Goal: Task Accomplishment & Management: Manage account settings

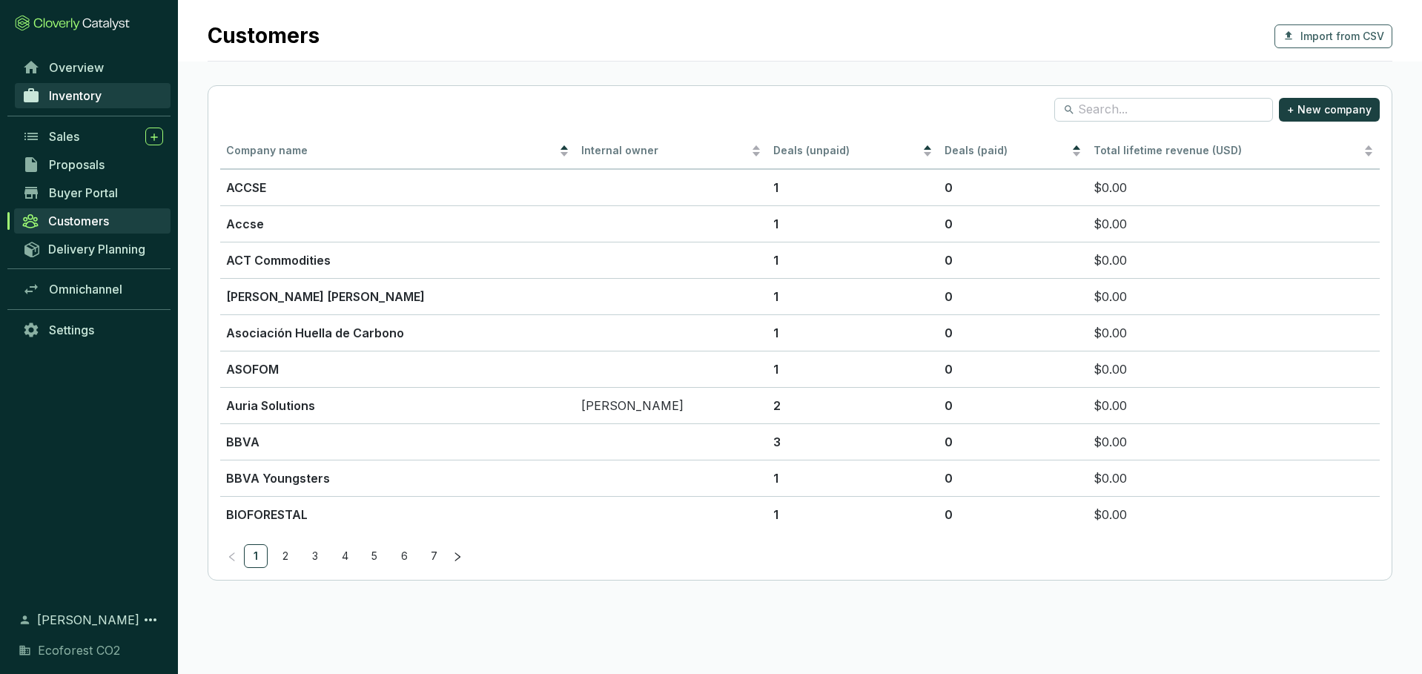
click at [111, 95] on link "Inventory" at bounding box center [93, 95] width 156 height 25
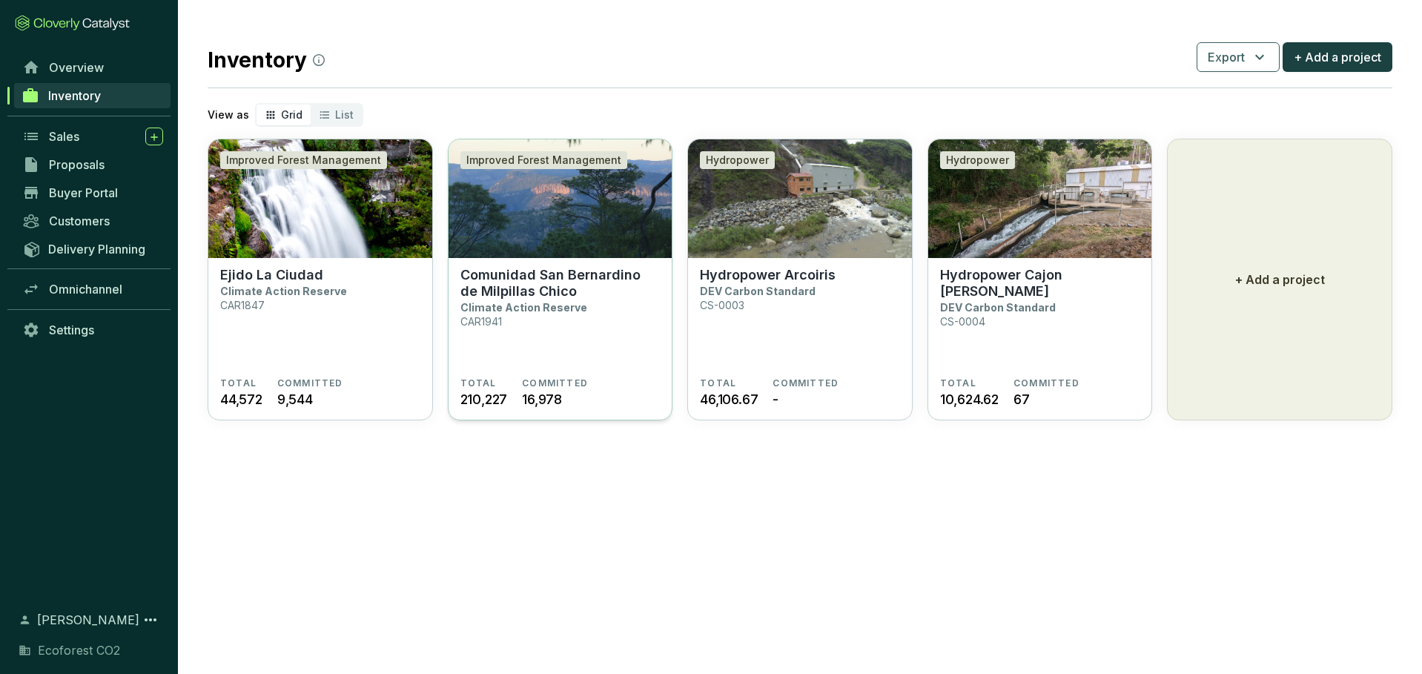
click at [492, 205] on img at bounding box center [561, 198] width 224 height 119
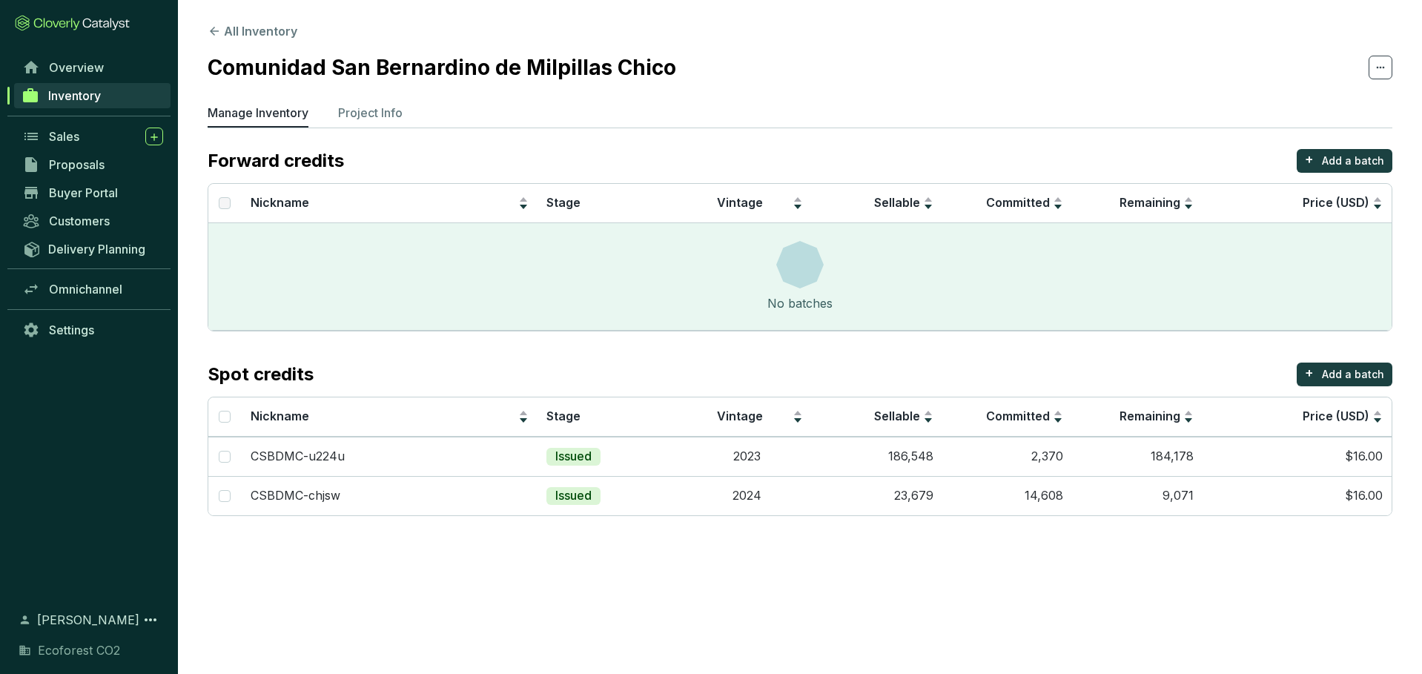
click at [199, 17] on section "All Inventory Comunidad San Bernardino de Milpillas Chico Manage Inventory Proj…" at bounding box center [800, 273] width 1244 height 546
click at [213, 27] on icon at bounding box center [214, 30] width 13 height 13
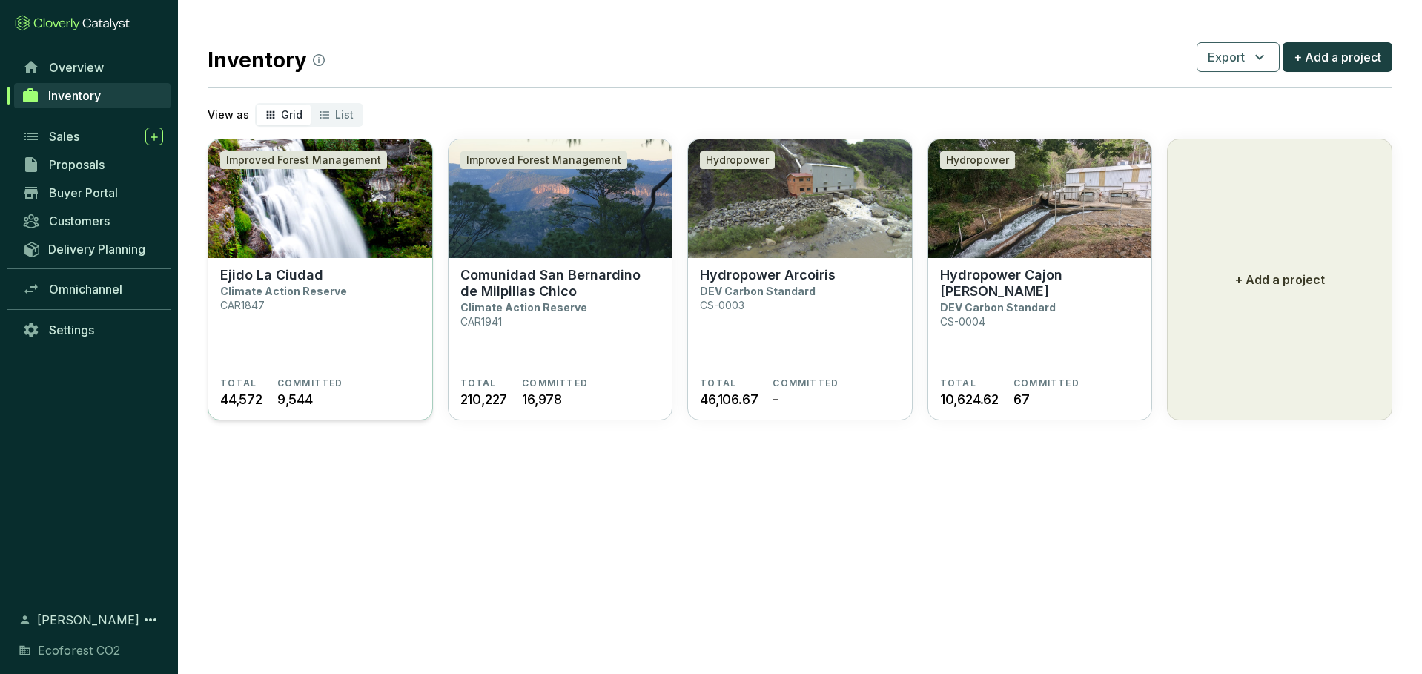
click at [386, 296] on section "Ejido La Ciudad Climate Action Reserve CAR1847" at bounding box center [320, 322] width 200 height 110
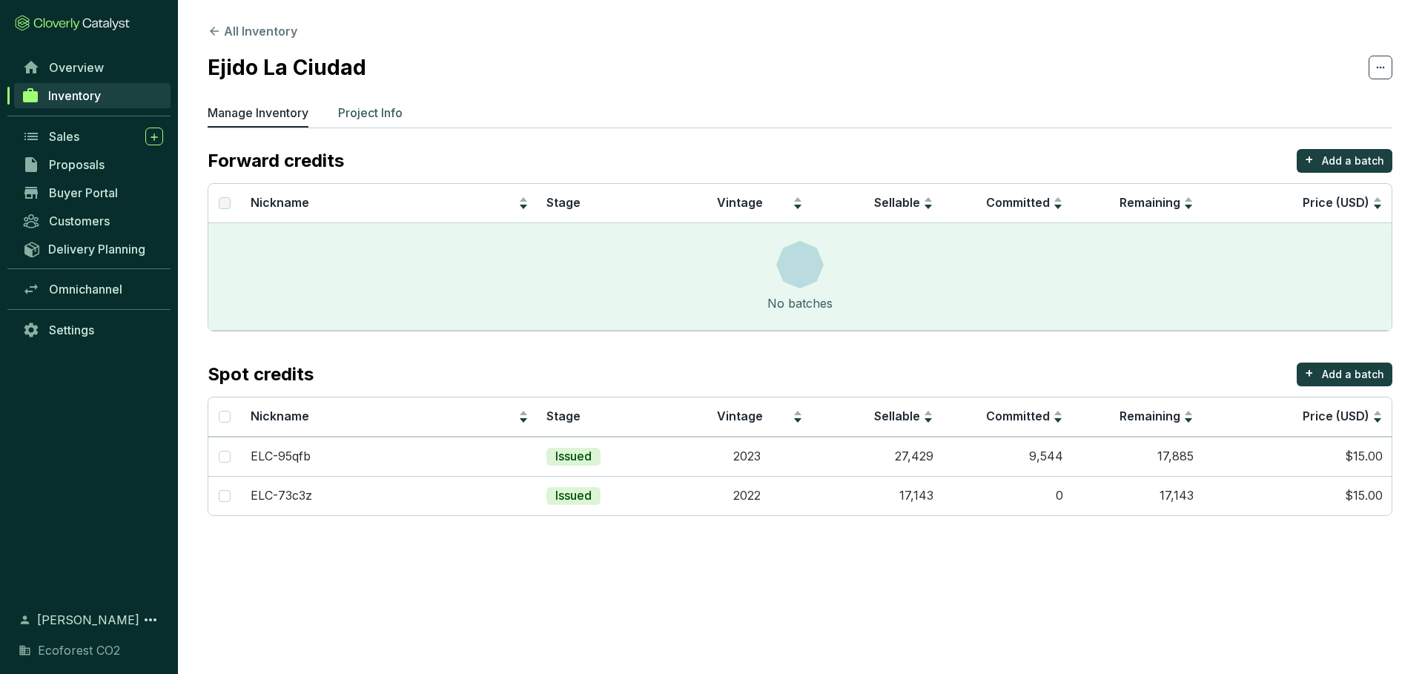
click at [363, 108] on p "Project Info" at bounding box center [370, 113] width 65 height 18
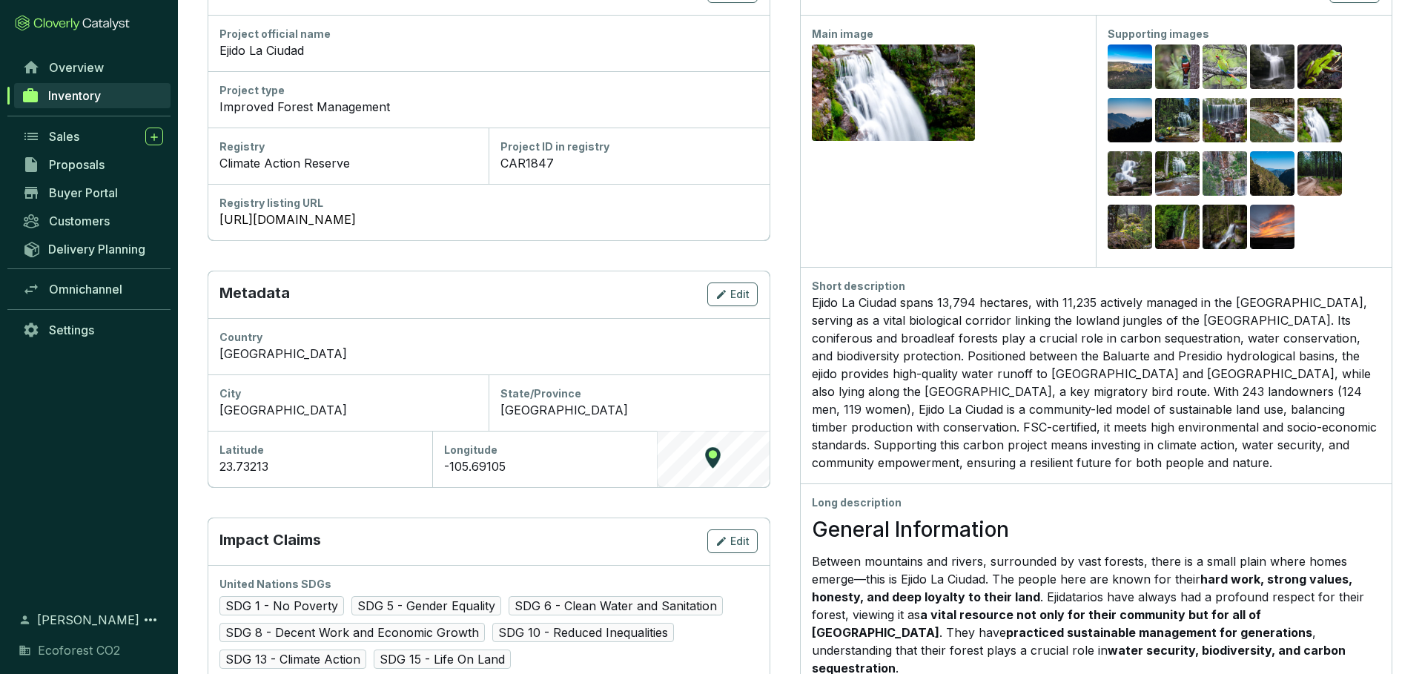
scroll to position [267, 0]
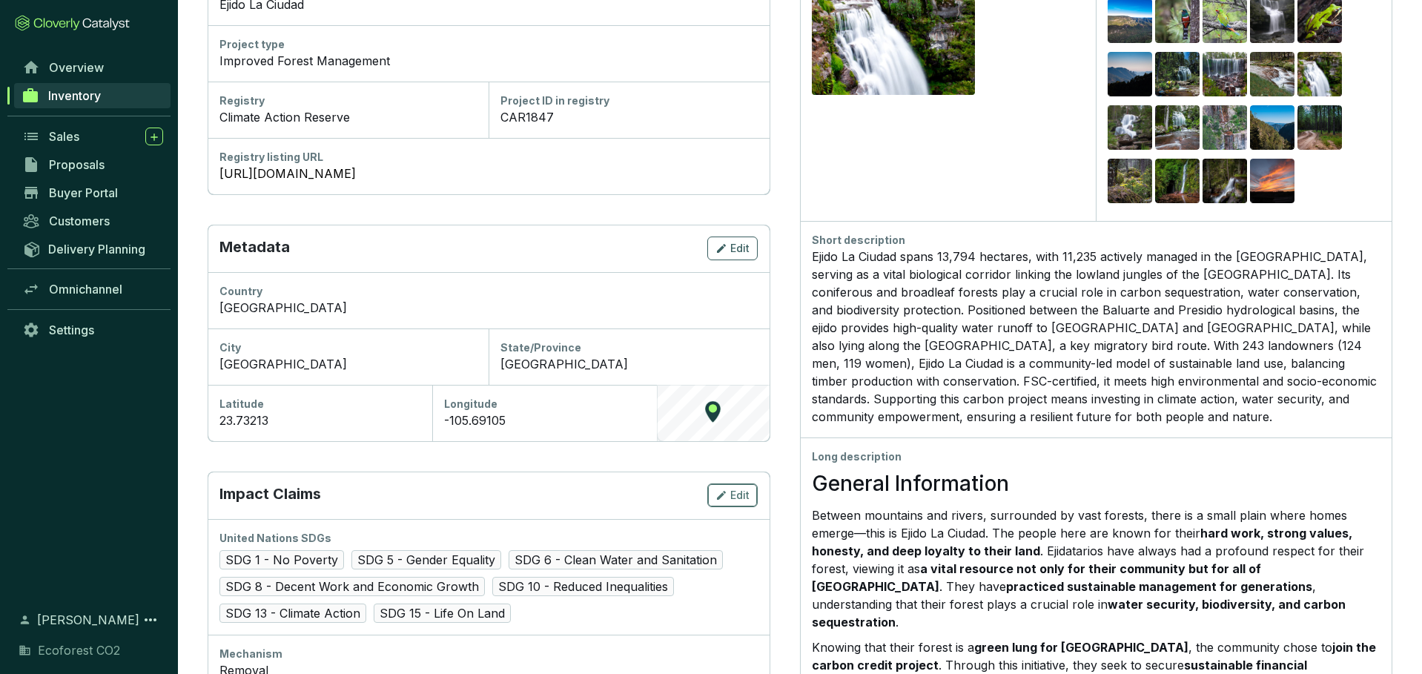
click at [736, 495] on span "Edit" at bounding box center [739, 495] width 19 height 15
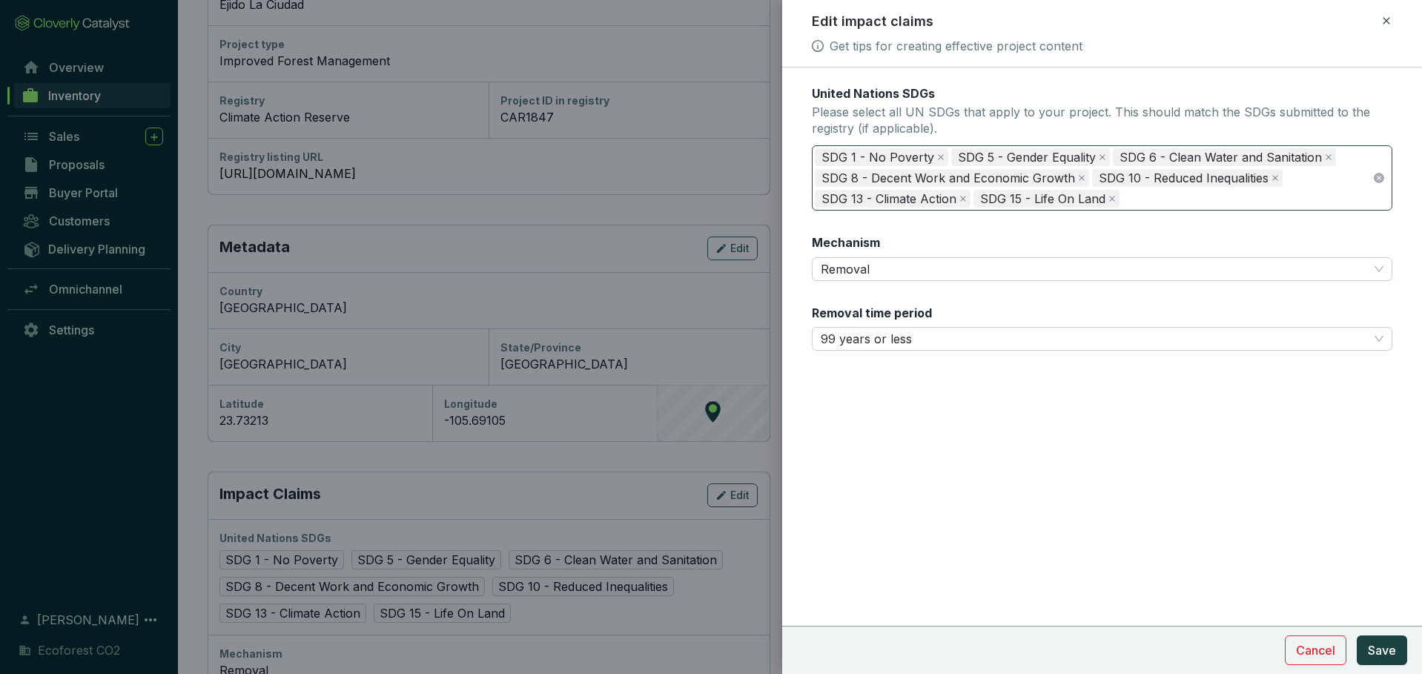
click at [1172, 194] on div "SDG 1 - No Poverty SDG 5 - Gender Equality SDG 6 - Clean Water and Sanitation S…" at bounding box center [1094, 178] width 558 height 62
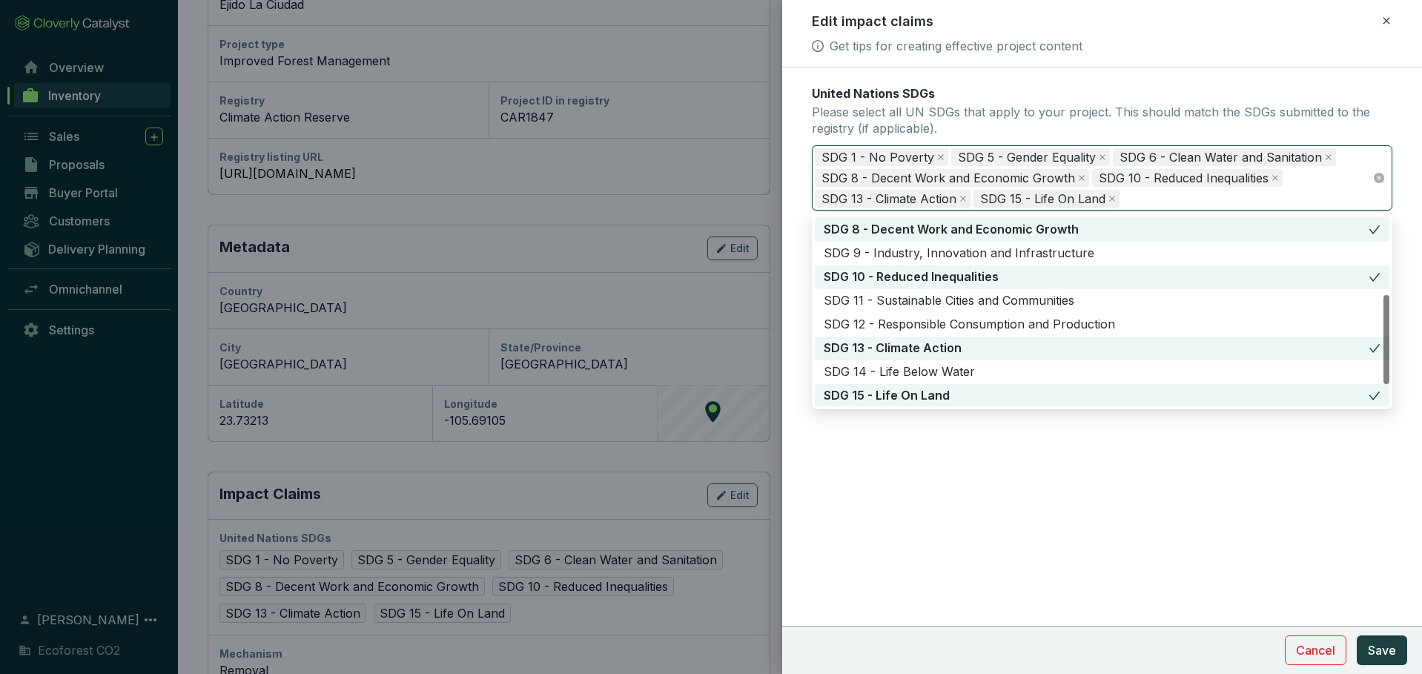
scroll to position [166, 0]
click at [912, 302] on div "SDG 11 - Sustainable Cities and Communities" at bounding box center [1102, 299] width 557 height 16
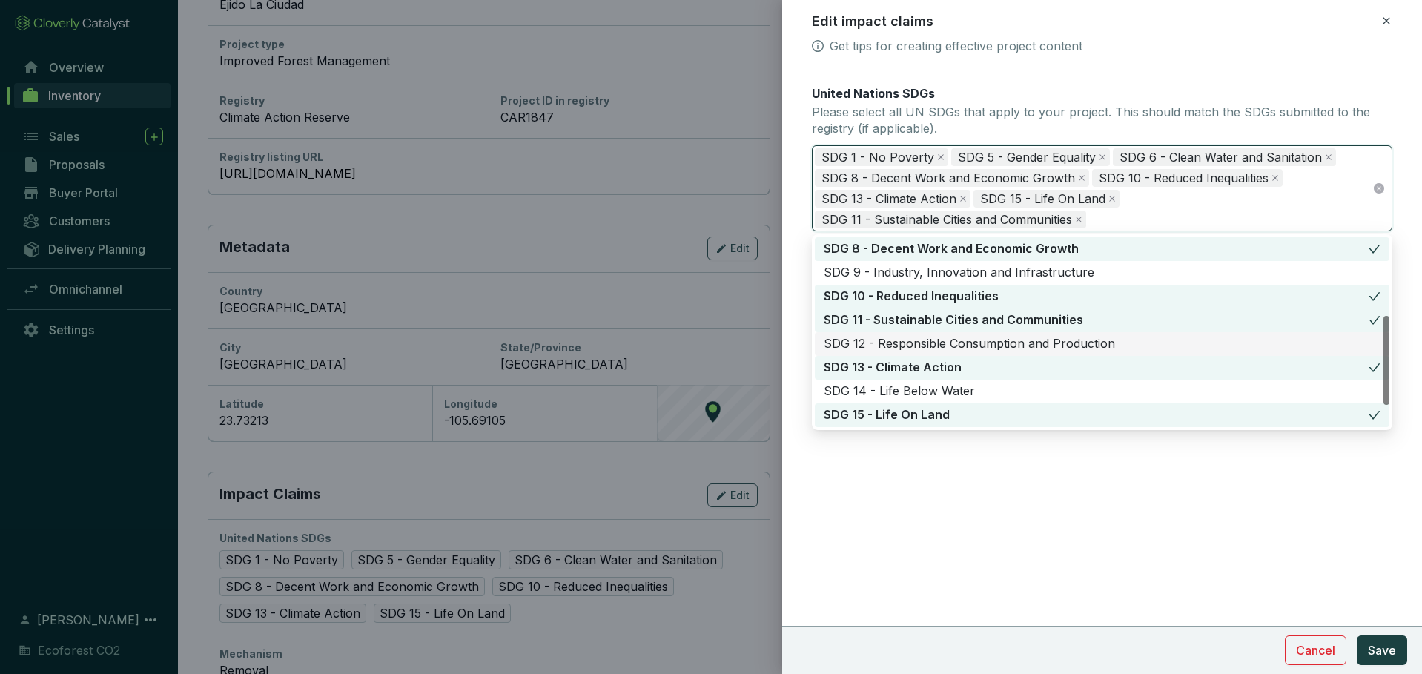
scroll to position [214, 0]
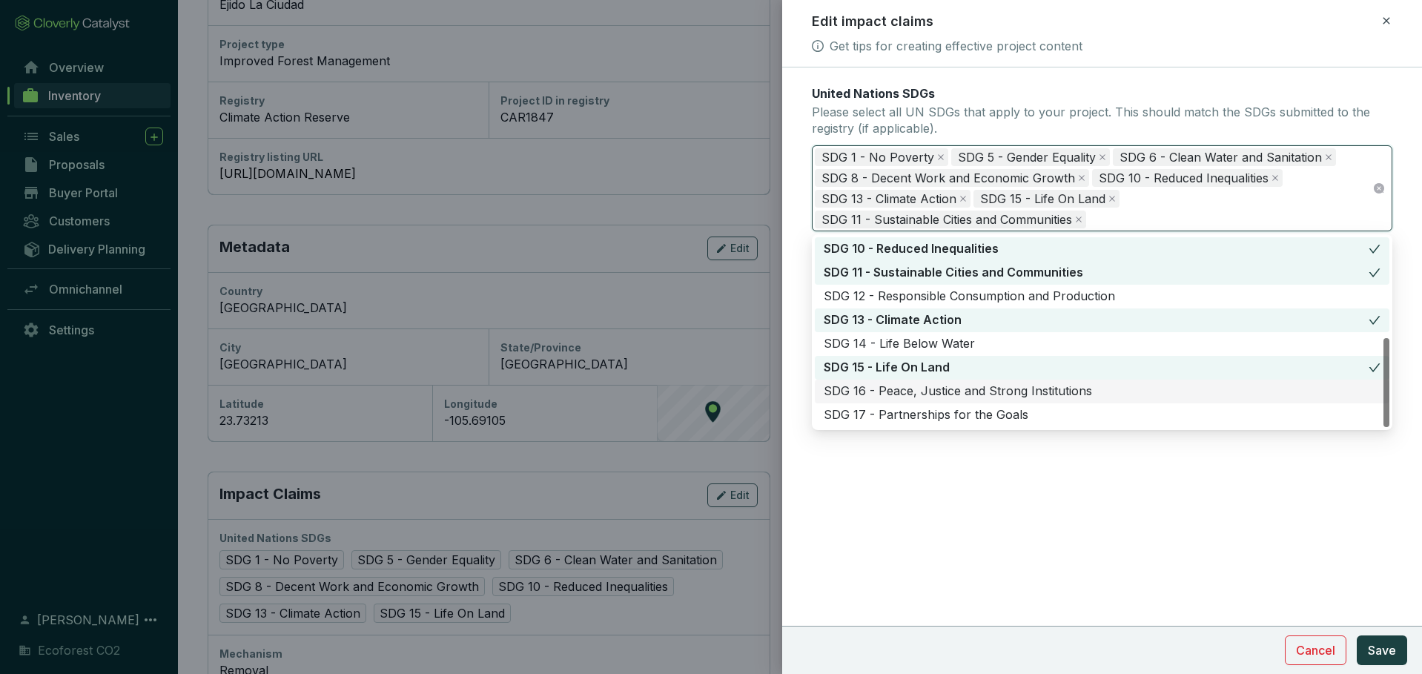
click at [919, 389] on div "SDG 16 - Peace, Justice and Strong Institutions" at bounding box center [1102, 391] width 557 height 16
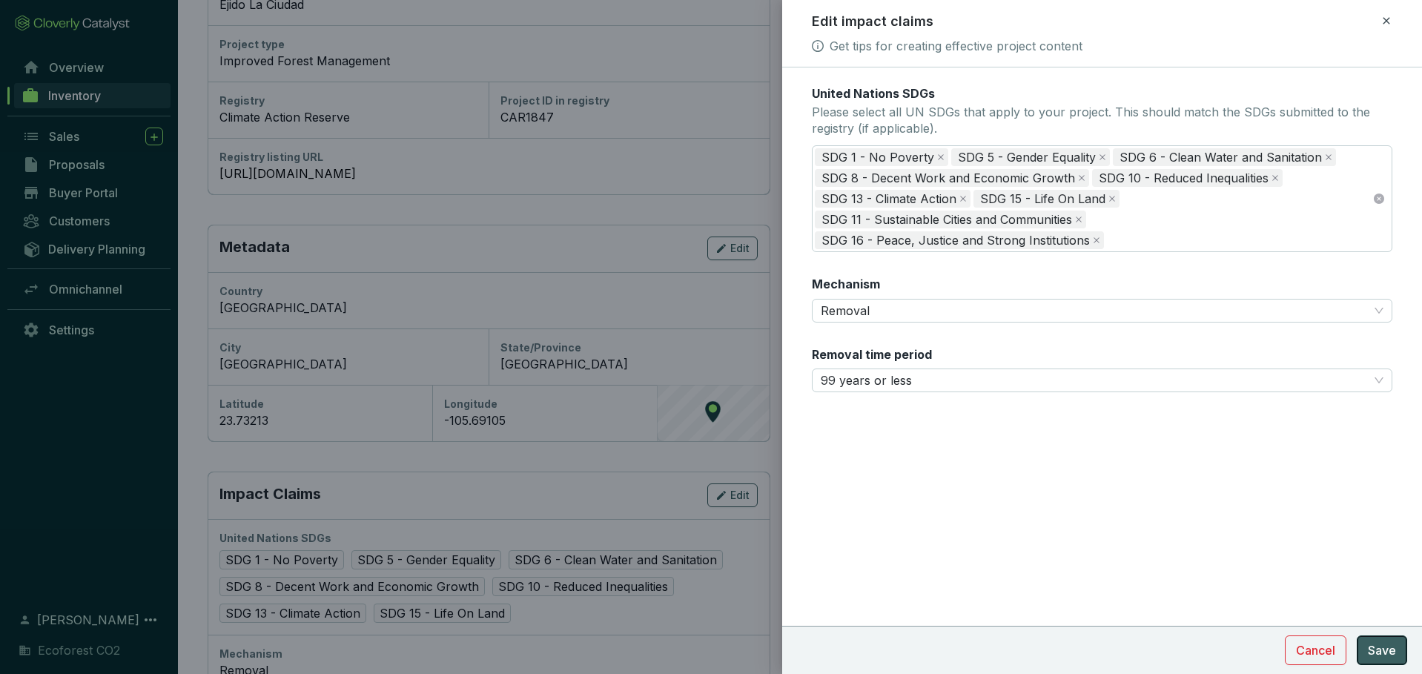
click at [1375, 651] on span "Save" at bounding box center [1382, 650] width 28 height 18
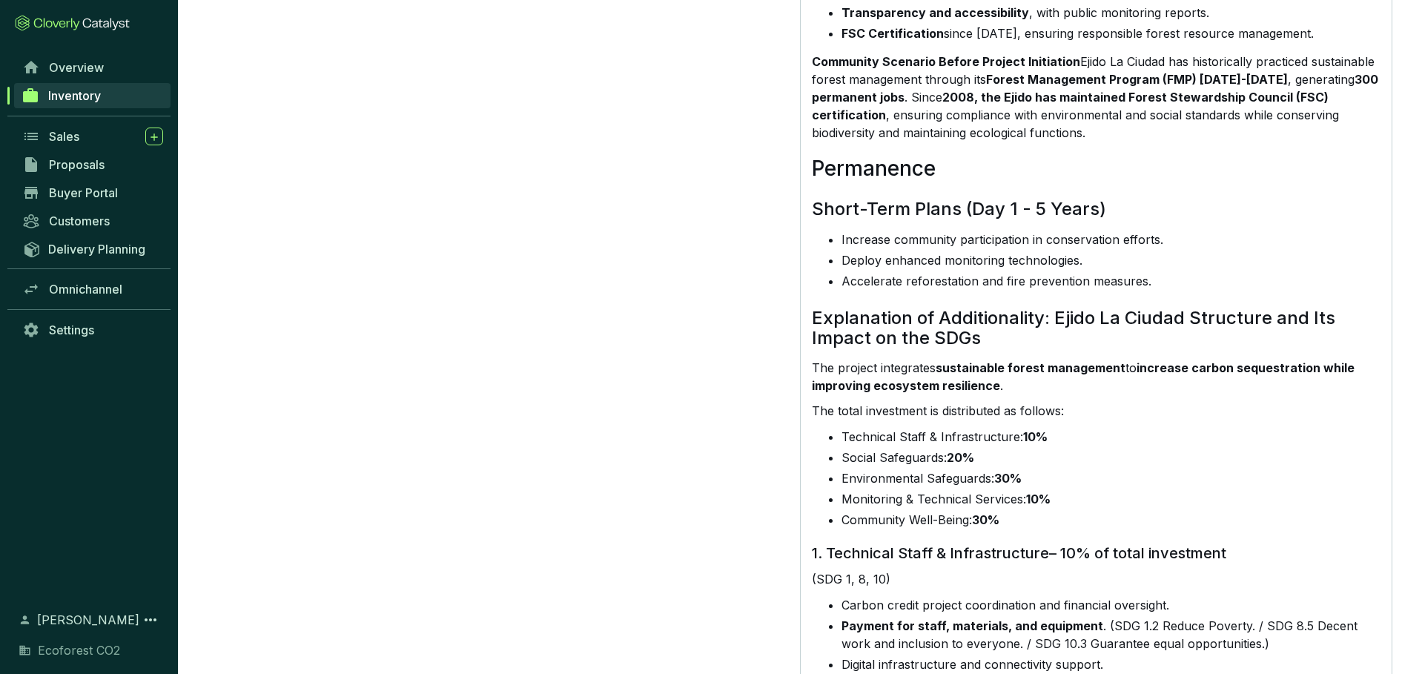
scroll to position [1820, 0]
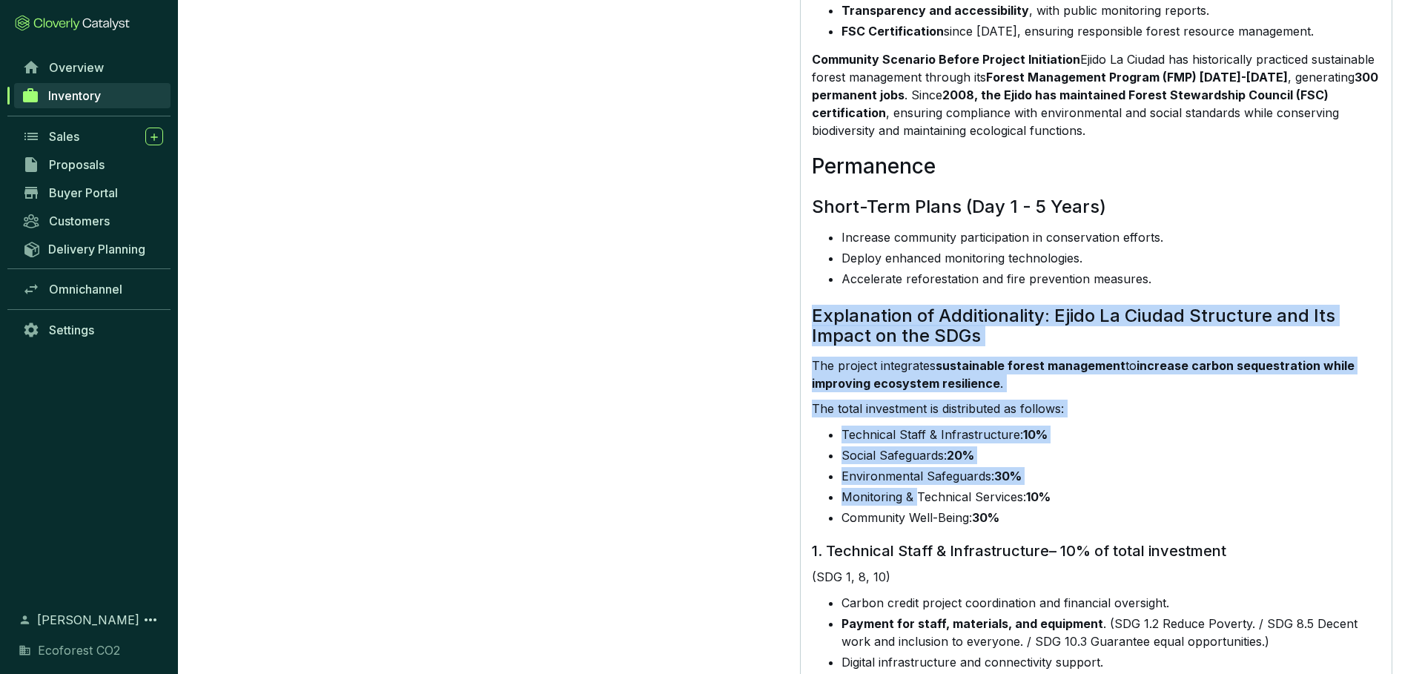
drag, startPoint x: 813, startPoint y: 281, endPoint x: 1136, endPoint y: 426, distance: 353.5
click at [919, 467] on div "General Information Between mountains and rivers, surrounded by vast forests, t…" at bounding box center [1096, 572] width 568 height 3322
click at [1140, 446] on li "Social Safeguards: 20%" at bounding box center [1111, 455] width 538 height 18
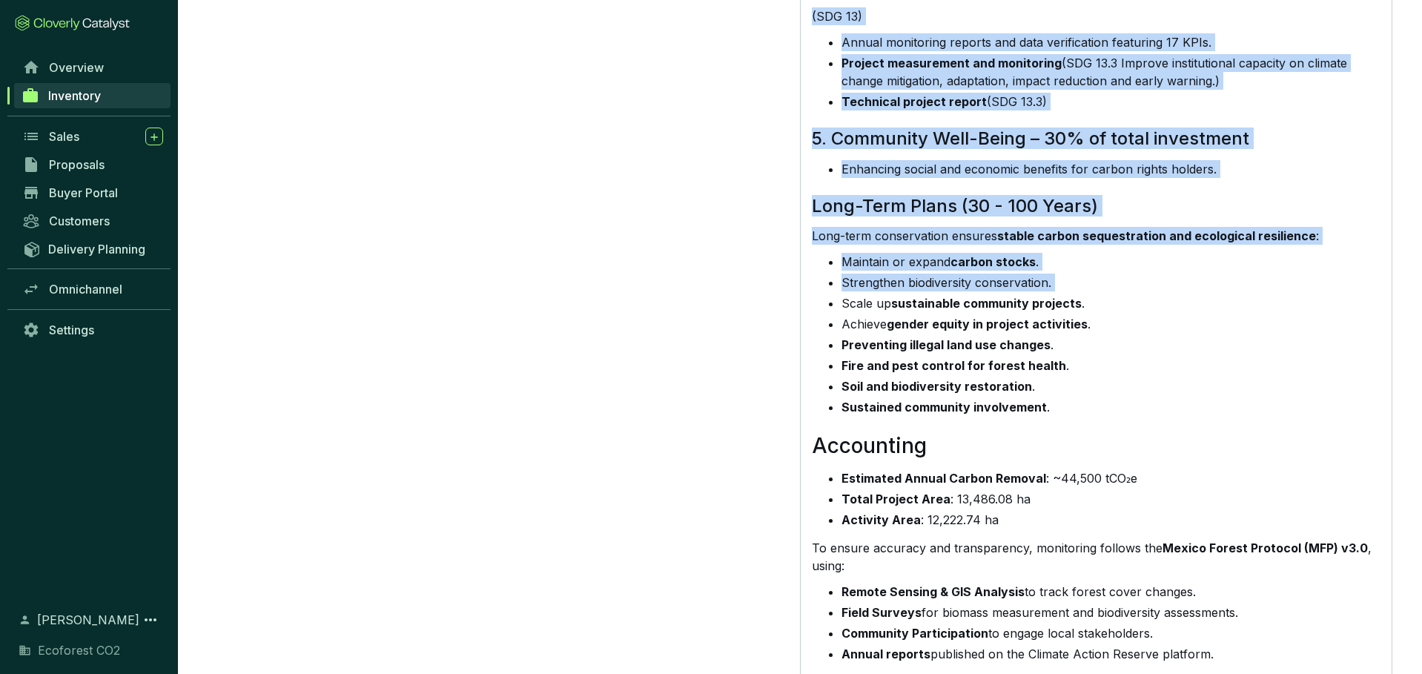
scroll to position [2924, 0]
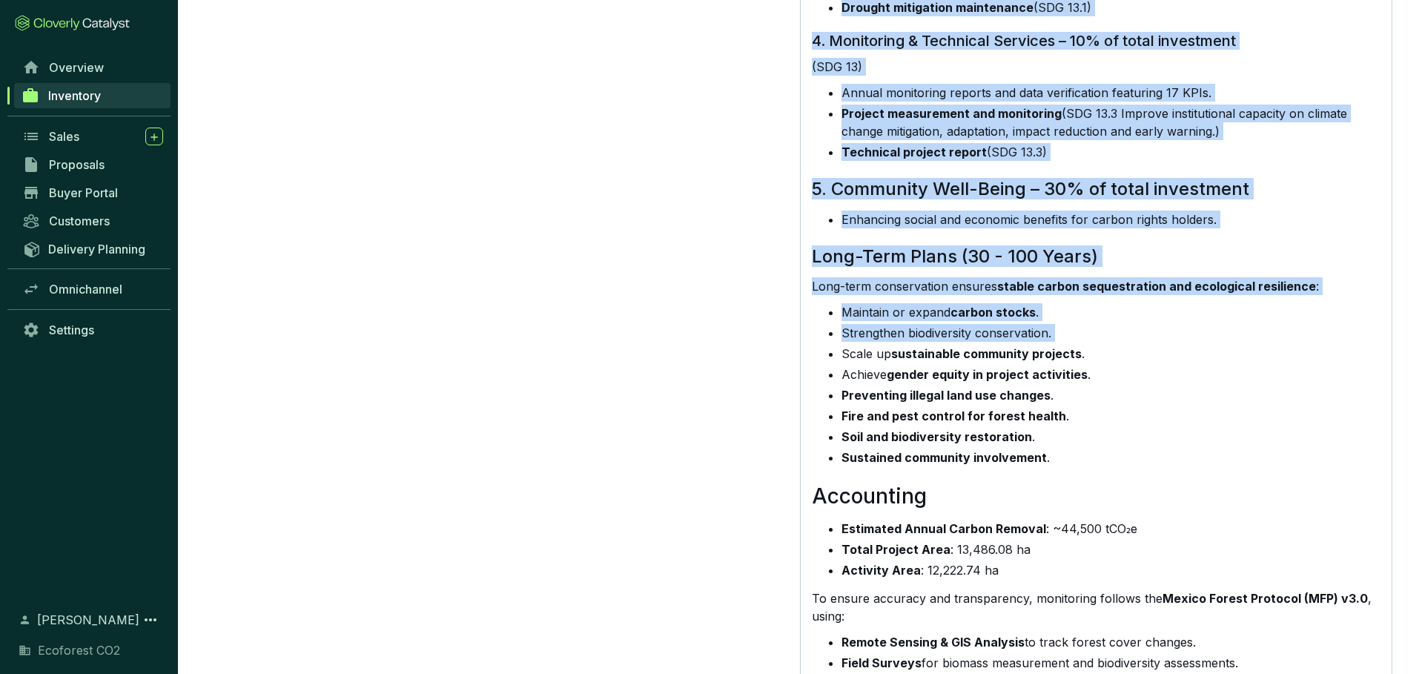
drag, startPoint x: 811, startPoint y: 400, endPoint x: 1108, endPoint y: 120, distance: 407.6
copy div "1. Technical Staff & Infrastructure– 10% of total investment (SDG 1, 8, 10) Car…"
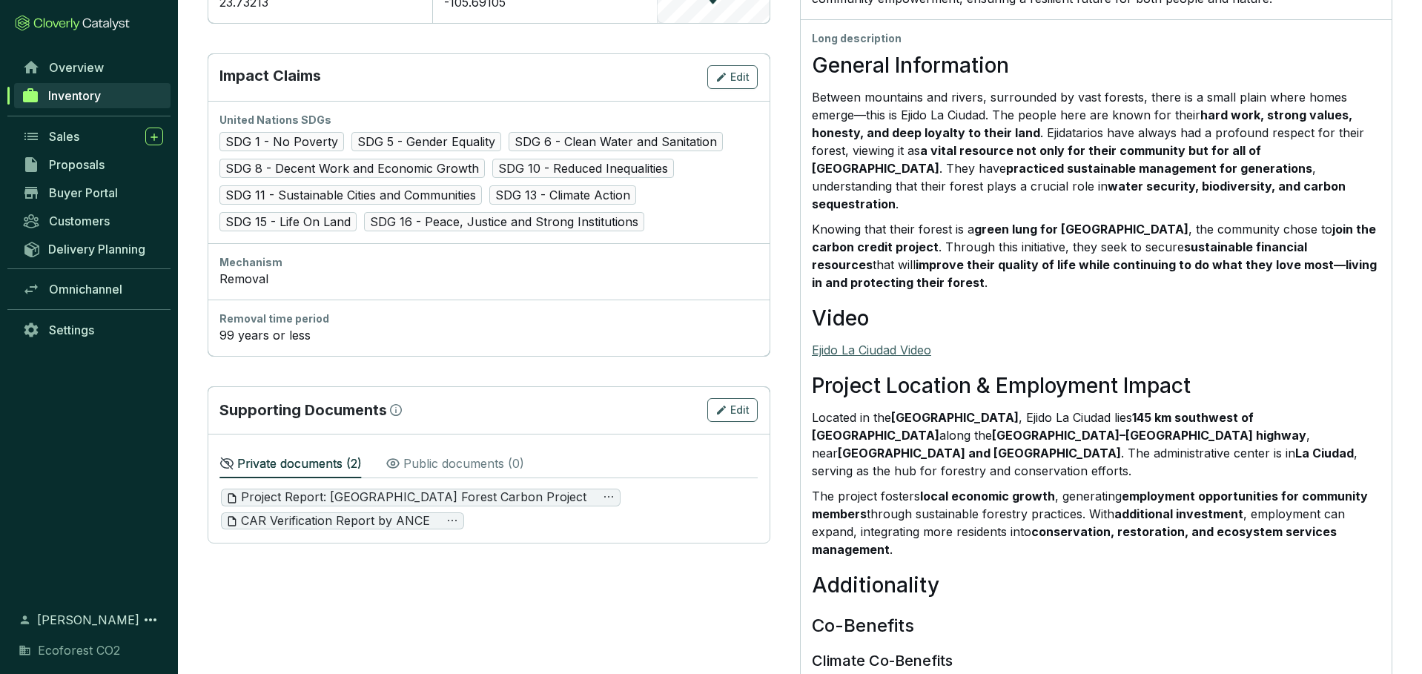
scroll to position [683, 0]
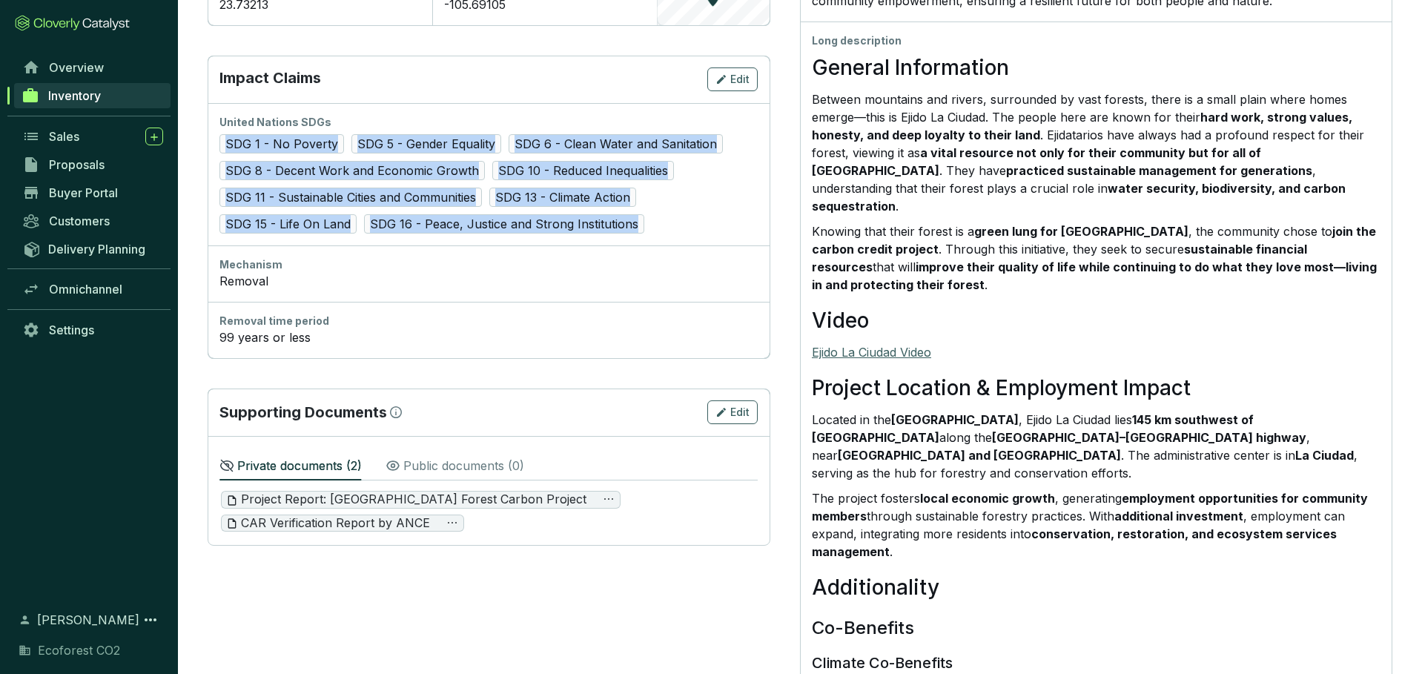
drag, startPoint x: 650, startPoint y: 222, endPoint x: 222, endPoint y: 147, distance: 435.1
click at [222, 147] on div "SDG 1 - No Poverty SDG 5 - Gender Equality SDG 6 - Clean Water and Sanitation S…" at bounding box center [488, 183] width 538 height 99
copy div "SDG 1 - No Poverty SDG 5 - Gender Equality SDG 6 - Clean Water and Sanitation S…"
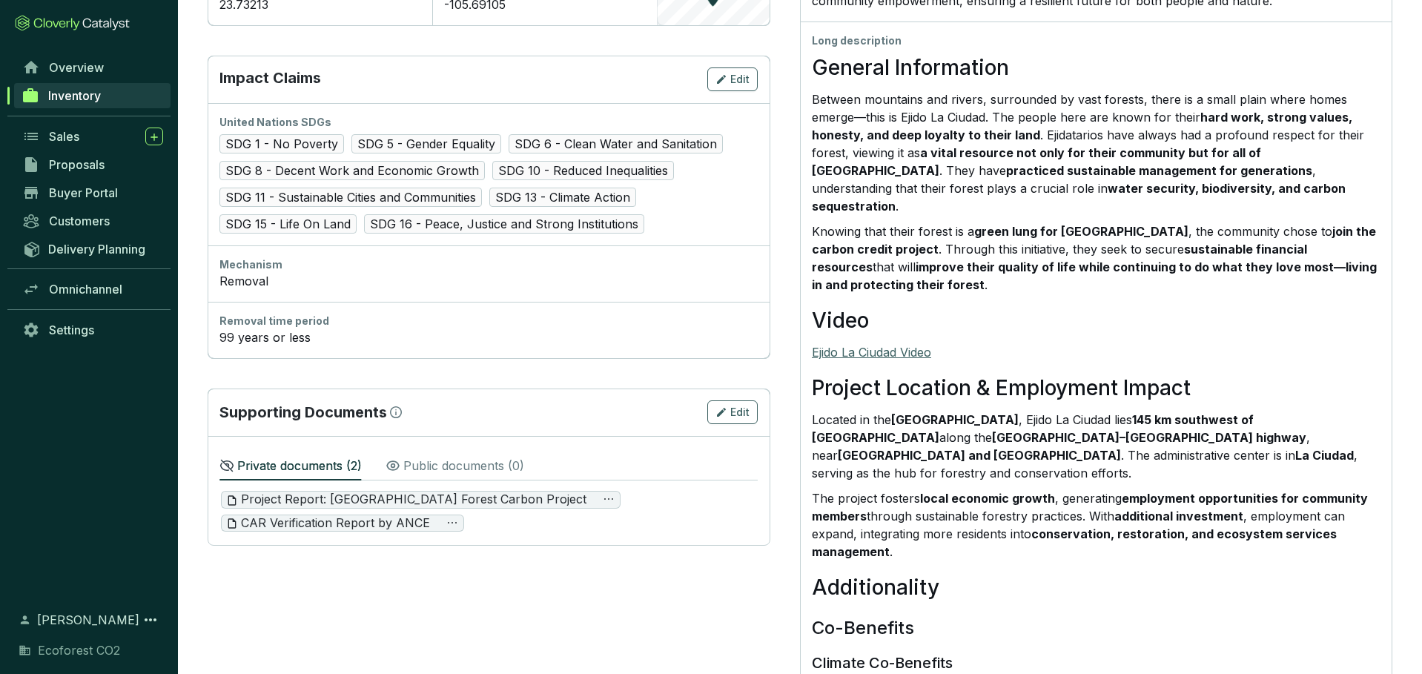
click at [652, 224] on div "SDG 1 - No Poverty SDG 5 - Gender Equality SDG 6 - Clean Water and Sanitation S…" at bounding box center [488, 183] width 538 height 99
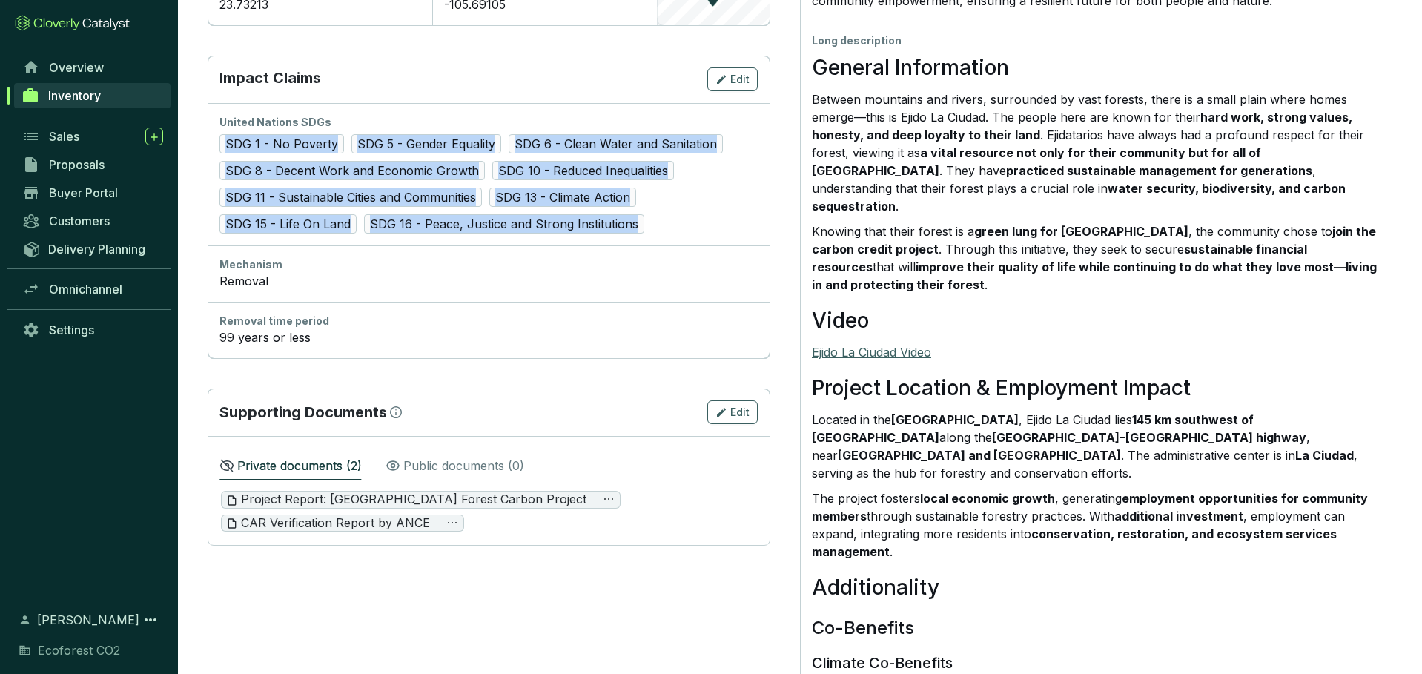
drag, startPoint x: 652, startPoint y: 224, endPoint x: 225, endPoint y: 145, distance: 434.3
click at [225, 145] on div "SDG 1 - No Poverty SDG 5 - Gender Equality SDG 6 - Clean Water and Sanitation S…" at bounding box center [488, 183] width 538 height 99
copy div "SDG 1 - No Poverty SDG 5 - Gender Equality SDG 6 - Clean Water and Sanitation S…"
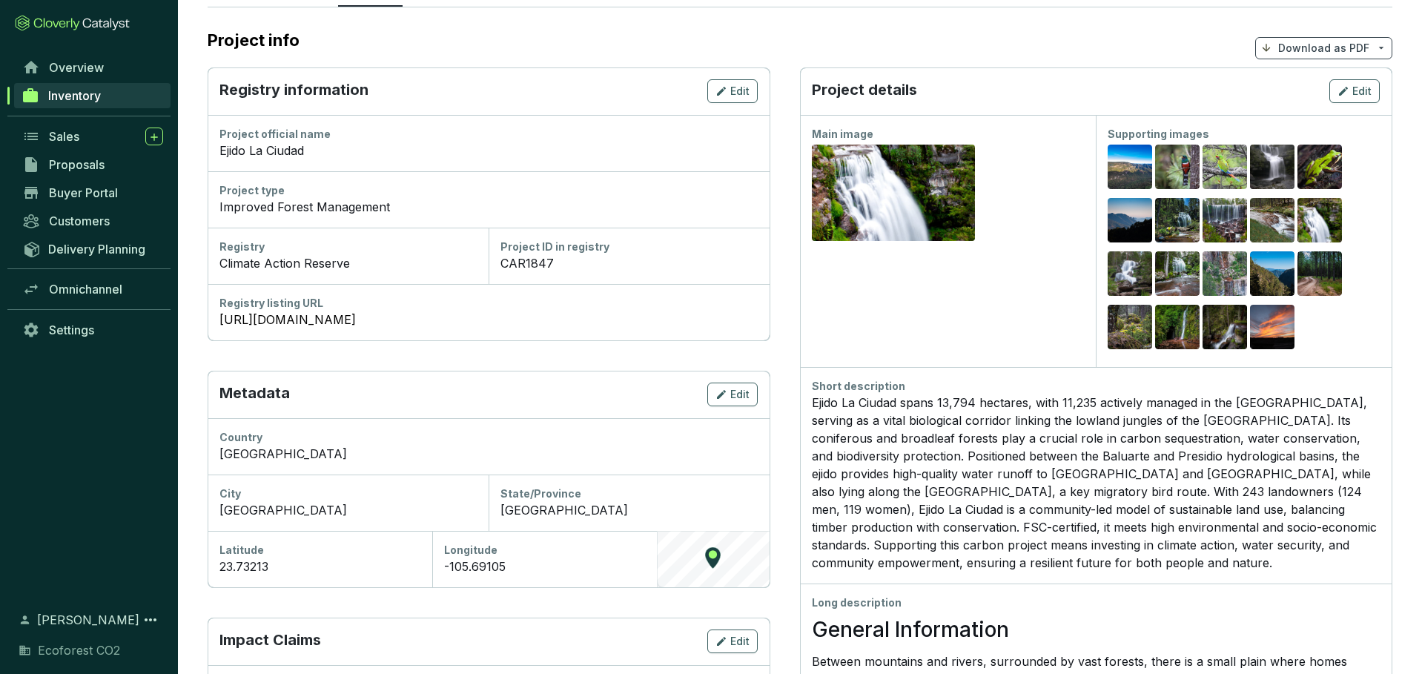
scroll to position [0, 0]
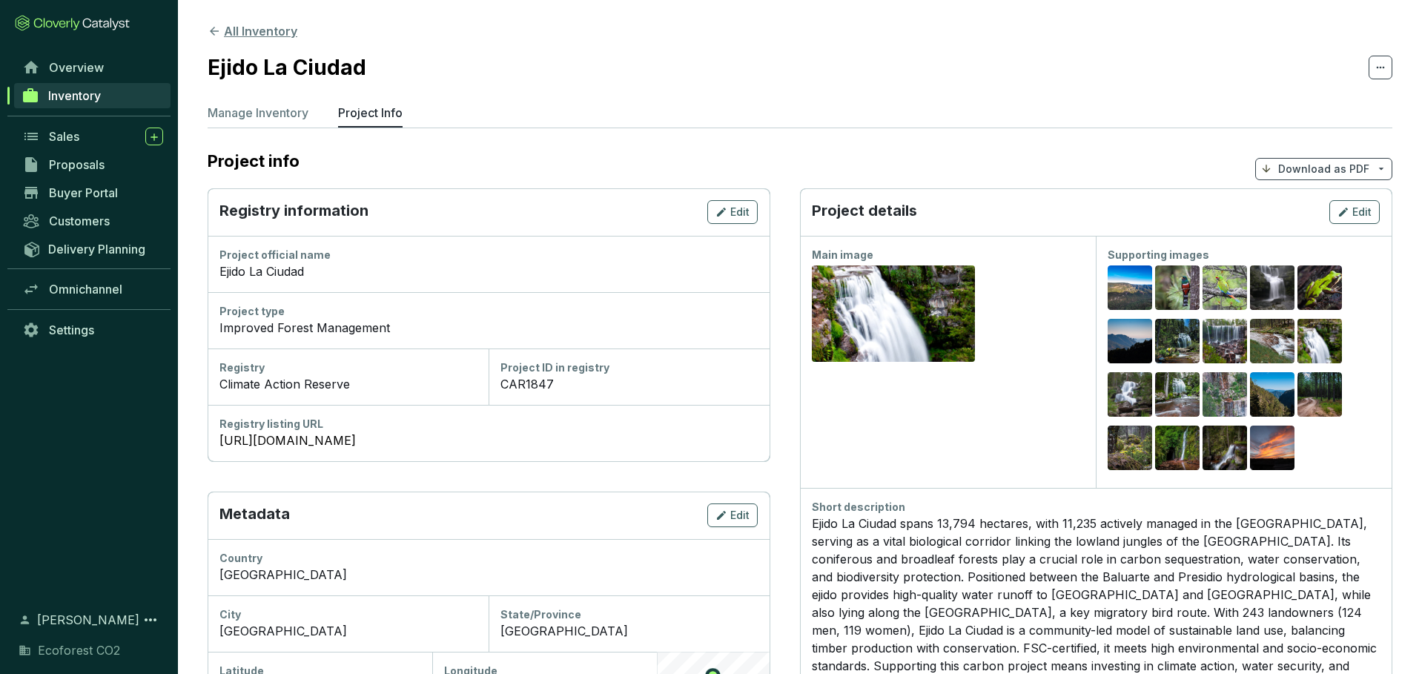
click at [219, 23] on button "All Inventory" at bounding box center [253, 31] width 90 height 18
